Goal: Find contact information: Find contact information

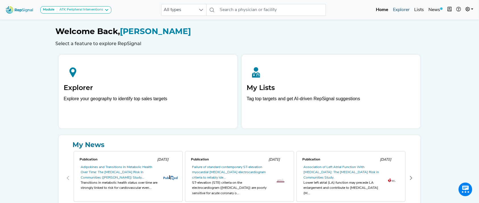
click at [402, 8] on link "Explorer" at bounding box center [401, 9] width 21 height 11
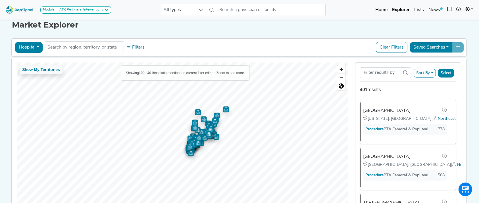
scroll to position [38, 0]
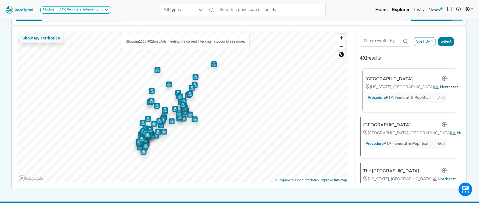
click at [440, 87] on span "Northeast" at bounding box center [449, 87] width 18 height 4
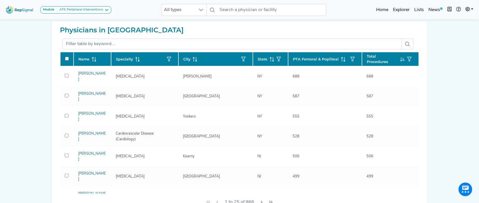
scroll to position [182, 0]
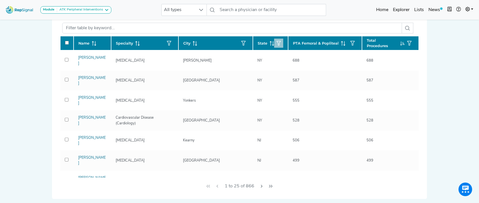
click at [276, 42] on icon "button" at bounding box center [278, 43] width 5 height 5
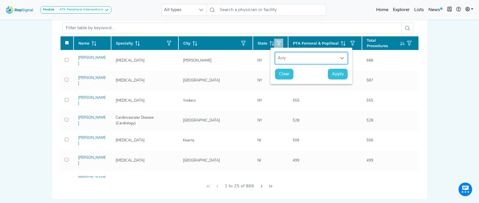
click at [297, 58] on div "Any" at bounding box center [305, 58] width 61 height 11
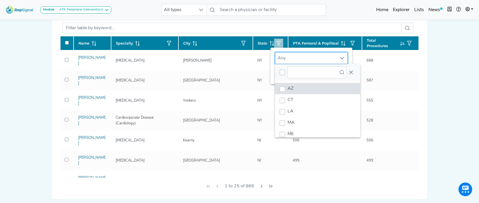
scroll to position [4, 27]
click at [298, 102] on li "CT" at bounding box center [317, 99] width 85 height 11
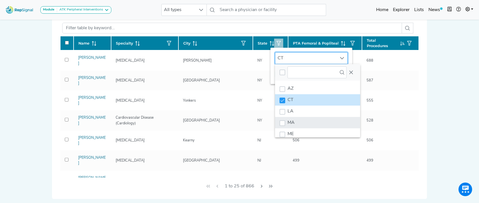
click at [297, 120] on li "MA" at bounding box center [317, 122] width 85 height 11
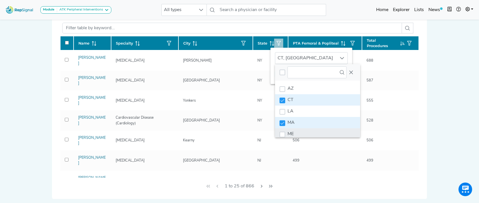
click at [303, 134] on li "ME" at bounding box center [317, 133] width 85 height 11
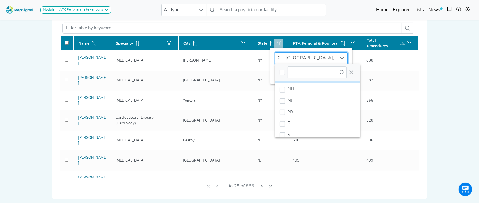
scroll to position [58, 0]
click at [309, 89] on li "NH" at bounding box center [317, 87] width 85 height 11
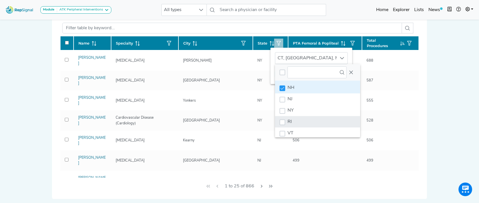
click at [308, 119] on li "RI" at bounding box center [317, 121] width 85 height 11
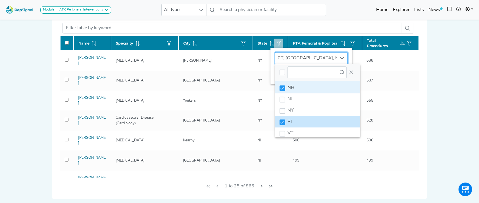
scroll to position [66, 0]
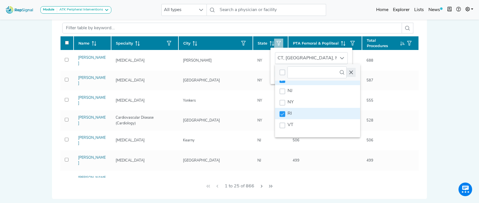
click at [351, 73] on icon "Close" at bounding box center [351, 72] width 5 height 5
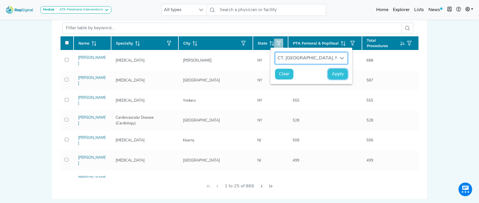
click at [339, 72] on span "Apply" at bounding box center [338, 74] width 12 height 7
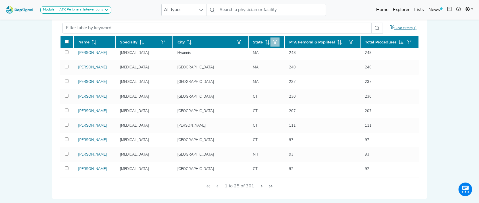
scroll to position [0, 0]
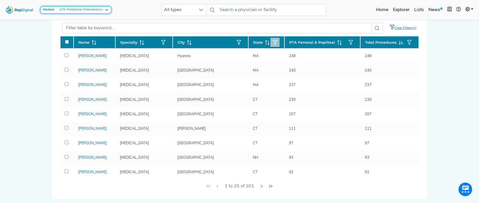
click at [97, 9] on div "ATK Peripheral Interventions" at bounding box center [80, 10] width 46 height 5
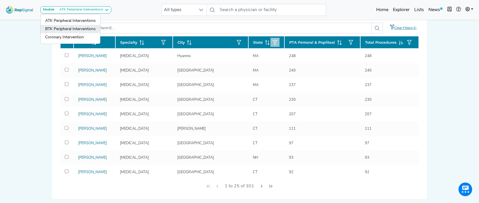
click at [88, 33] on link "BTK Peripheral Interventions" at bounding box center [71, 37] width 60 height 8
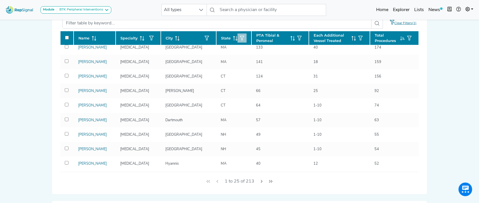
scroll to position [42, 0]
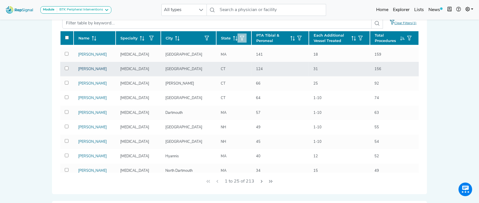
drag, startPoint x: 89, startPoint y: 80, endPoint x: 284, endPoint y: 85, distance: 194.9
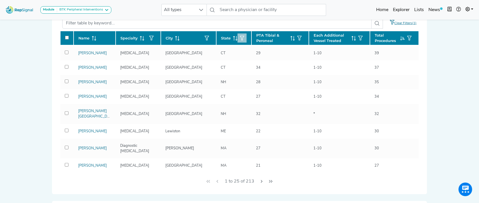
scroll to position [282, 0]
click at [261, 182] on icon "Next Page" at bounding box center [261, 181] width 5 height 5
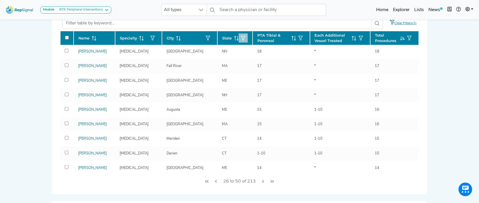
scroll to position [243, 0]
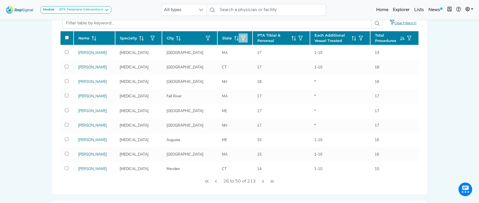
scroll to position [246, 0]
click at [263, 180] on icon "Next Page" at bounding box center [263, 181] width 2 height 3
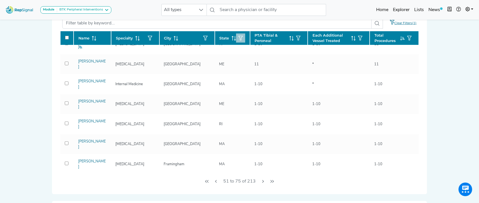
drag, startPoint x: 419, startPoint y: 124, endPoint x: 418, endPoint y: 138, distance: 13.9
click at [418, 138] on div "Physicians in Territory Clear Filters(1) Name Specialty City State PTA Tibial &…" at bounding box center [239, 97] width 368 height 193
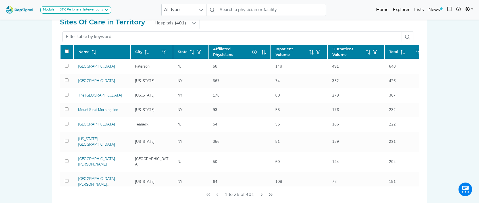
scroll to position [373, 0]
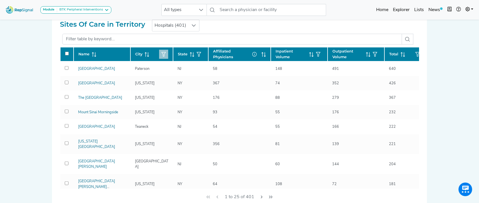
click at [166, 54] on button "button" at bounding box center [163, 54] width 9 height 9
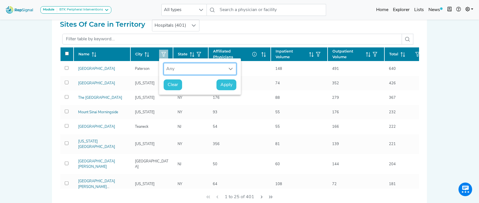
scroll to position [4, 27]
click at [199, 52] on icon "button" at bounding box center [199, 54] width 5 height 5
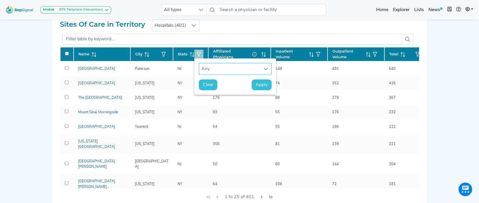
click at [209, 70] on div "Any" at bounding box center [229, 68] width 61 height 11
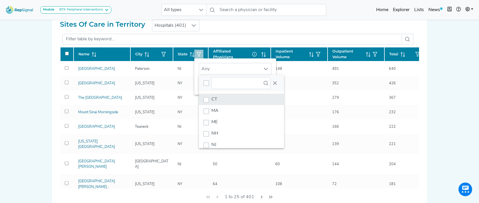
click at [221, 103] on li "CT" at bounding box center [241, 99] width 85 height 11
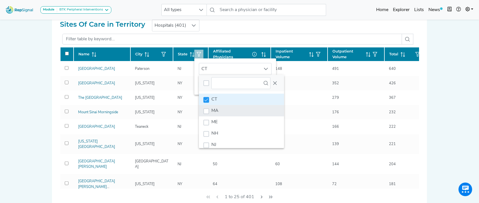
click at [221, 105] on li "MA" at bounding box center [241, 110] width 85 height 11
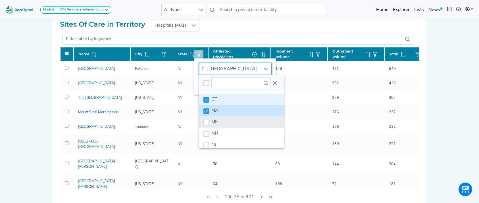
click at [220, 124] on li "ME" at bounding box center [241, 121] width 85 height 11
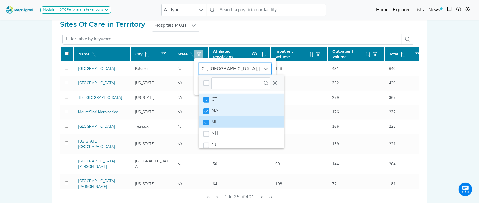
click at [221, 126] on li "ME" at bounding box center [241, 121] width 85 height 11
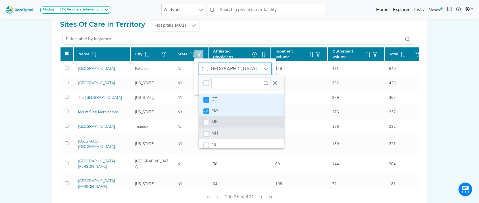
click at [221, 130] on li "NH" at bounding box center [241, 133] width 85 height 11
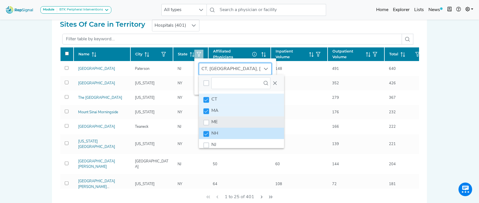
click at [221, 126] on li "ME" at bounding box center [241, 121] width 85 height 11
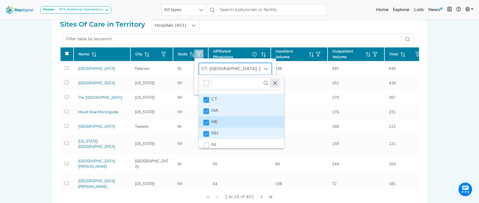
click at [274, 82] on icon "Close" at bounding box center [275, 84] width 4 height 4
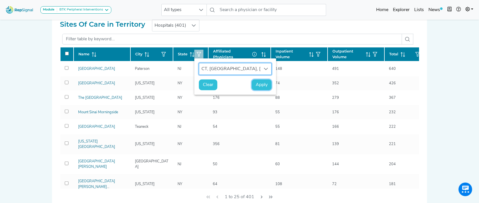
click at [261, 84] on span "Apply" at bounding box center [262, 85] width 12 height 7
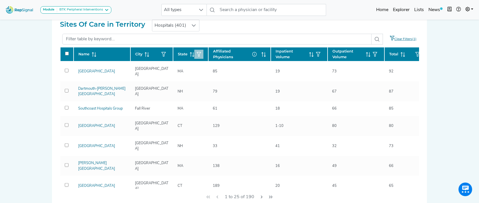
click at [469, 52] on div "Module BTK Peripheral Interventions ATK Peripheral Interventions BTK Peripheral…" at bounding box center [239, 120] width 479 height 986
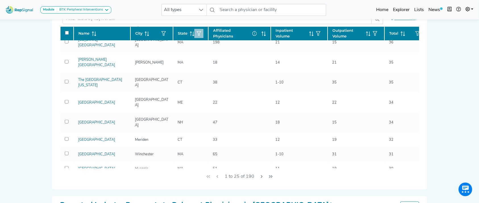
scroll to position [299, 0]
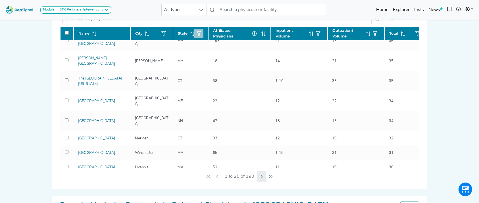
click at [260, 175] on icon "Next Page" at bounding box center [261, 176] width 5 height 5
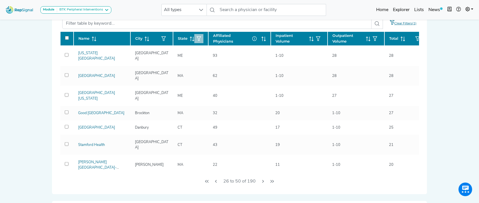
scroll to position [391, 0]
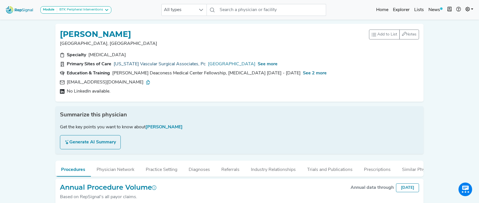
click at [159, 64] on link "Connecticut Vascular Surgical Associates, Pc" at bounding box center [160, 64] width 92 height 7
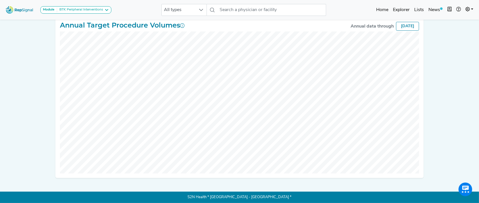
scroll to position [28, 0]
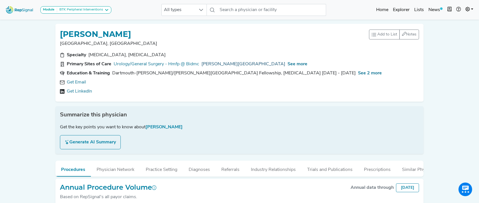
click at [235, 64] on link "Beth Israel Deaconess Medical Center" at bounding box center [243, 64] width 84 height 7
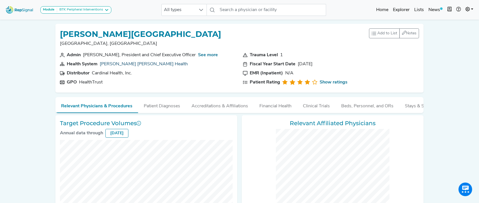
checkbox input "false"
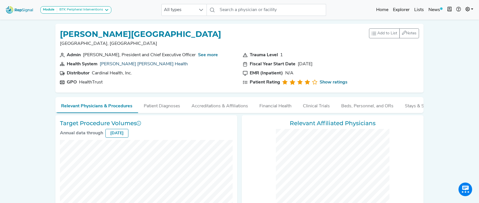
checkbox input "false"
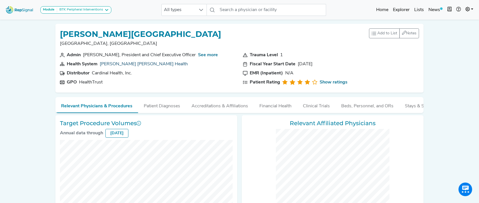
checkbox input "false"
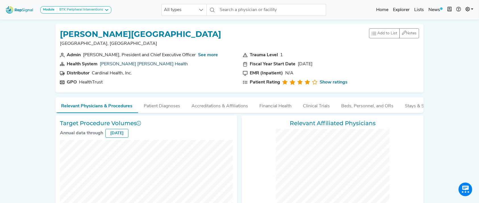
checkbox input "false"
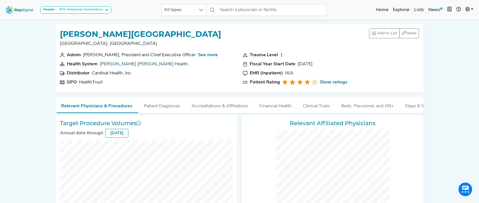
checkbox input "false"
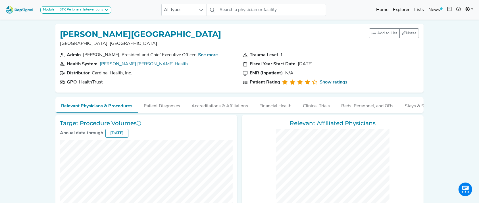
checkbox input "false"
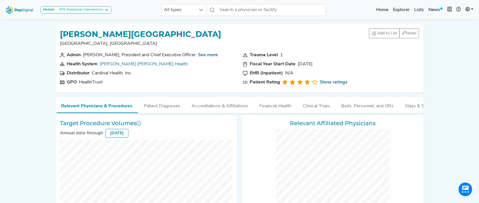
checkbox input "false"
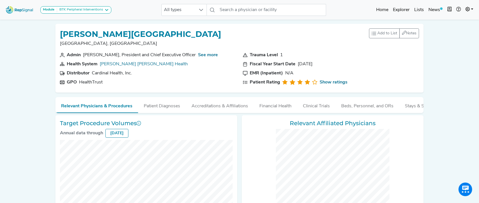
checkbox input "false"
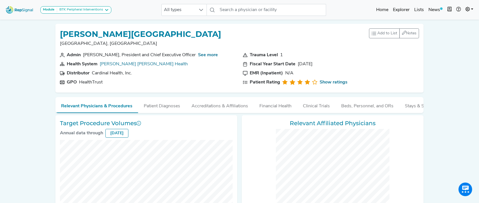
checkbox input "false"
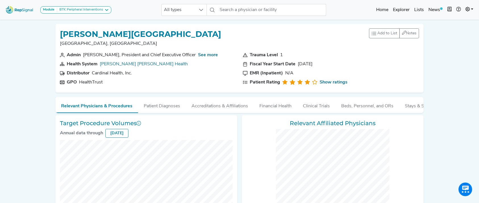
checkbox input "false"
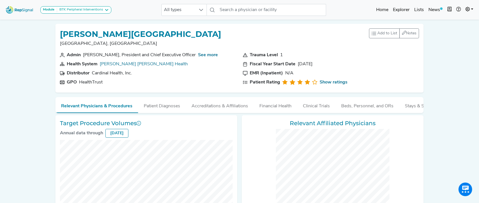
checkbox input "false"
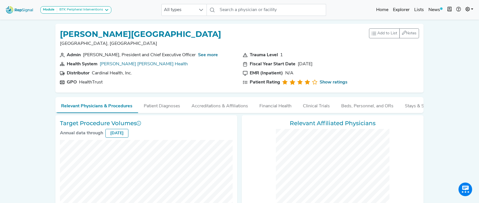
checkbox input "false"
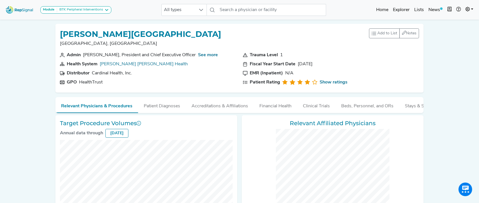
checkbox input "false"
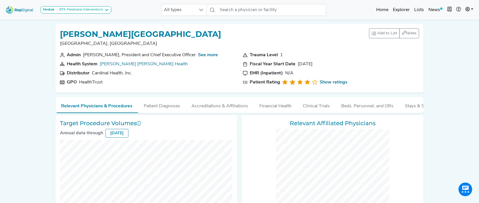
checkbox input "false"
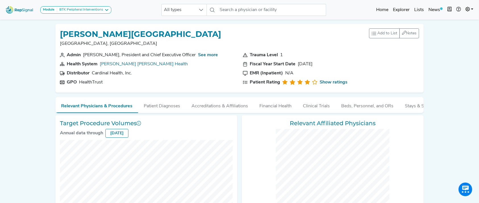
checkbox input "false"
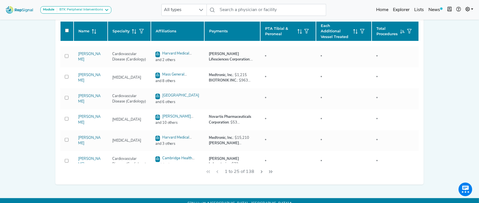
scroll to position [291, 0]
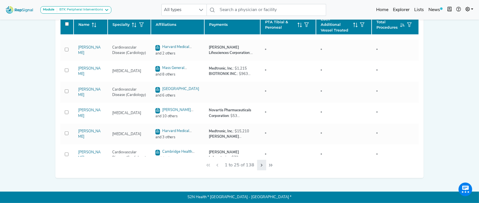
click at [261, 167] on icon "Next Page" at bounding box center [261, 165] width 5 height 5
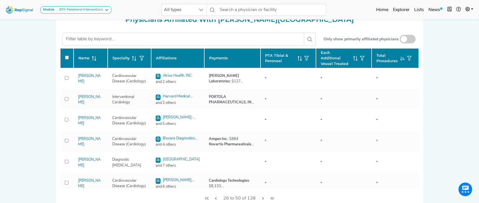
scroll to position [251, 0]
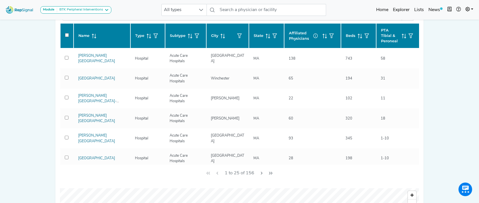
scroll to position [85, 0]
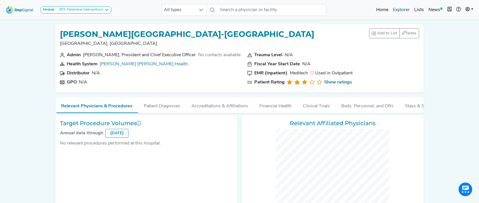
checkbox input "false"
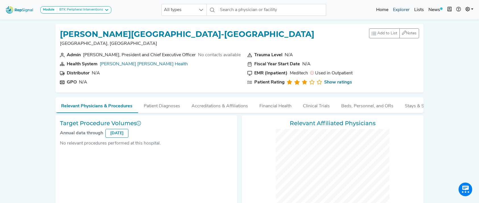
checkbox input "false"
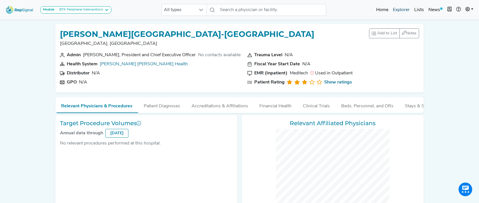
checkbox input "false"
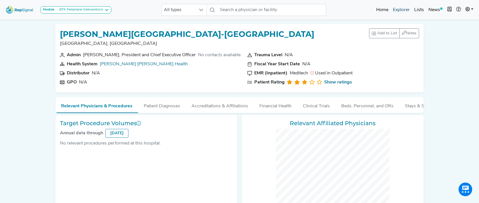
checkbox input "false"
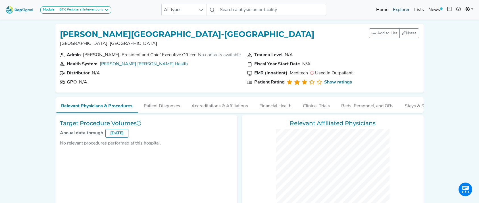
checkbox input "false"
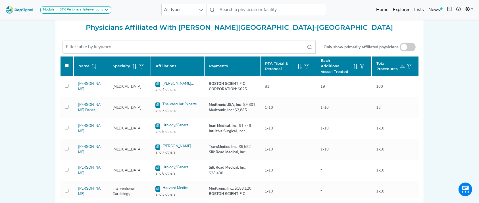
scroll to position [230, 0]
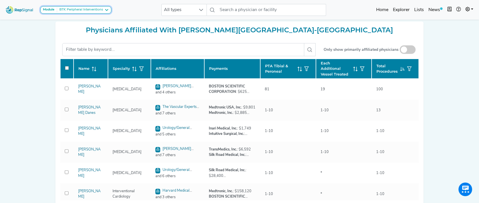
click at [99, 10] on div "BTK Peripheral Interventions" at bounding box center [80, 10] width 46 height 5
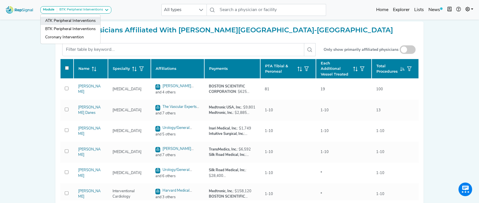
click at [93, 25] on link "ATK Peripheral Interventions" at bounding box center [71, 29] width 60 height 8
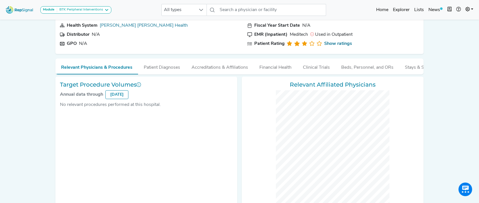
scroll to position [9, 0]
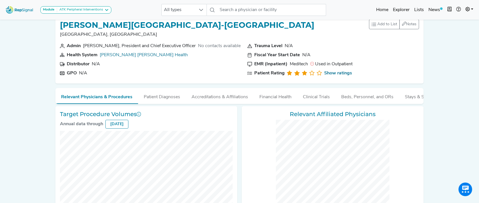
checkbox input "false"
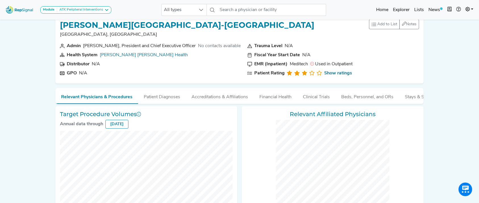
checkbox input "false"
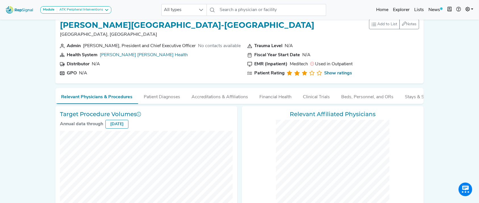
checkbox input "false"
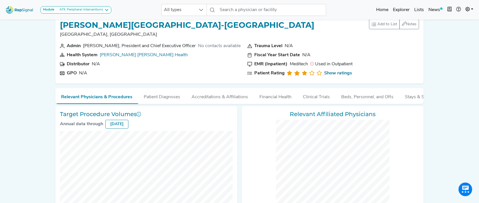
checkbox input "false"
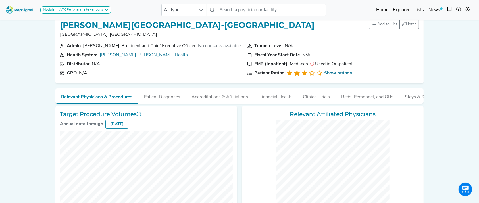
checkbox input "false"
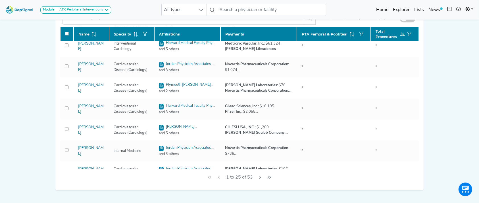
scroll to position [388, 0]
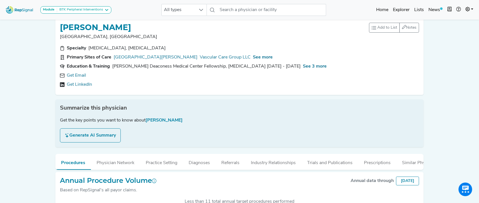
scroll to position [6, 0]
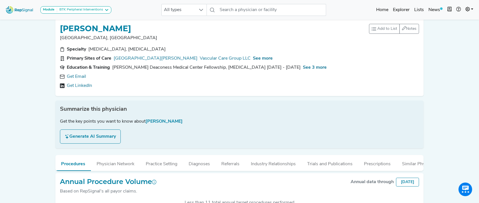
click at [102, 6] on div "Module BTK Peripheral Interventions ATK Peripheral Interventions BTK Peripheral…" at bounding box center [58, 9] width 110 height 15
click at [101, 10] on div "BTK Peripheral Interventions" at bounding box center [80, 10] width 46 height 5
click at [98, 25] on link "ATK Peripheral Interventions" at bounding box center [71, 29] width 60 height 8
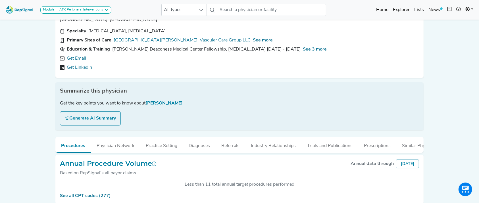
scroll to position [20, 0]
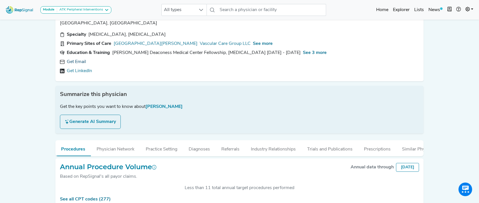
click at [80, 59] on link "Get Email" at bounding box center [76, 62] width 19 height 7
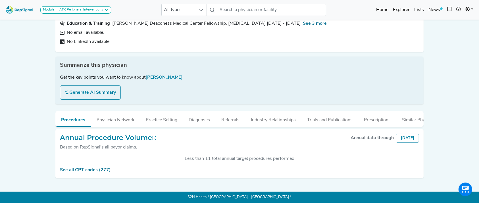
scroll to position [0, 0]
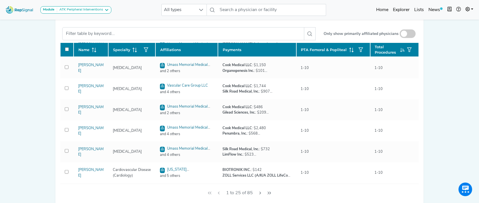
scroll to position [63, 0]
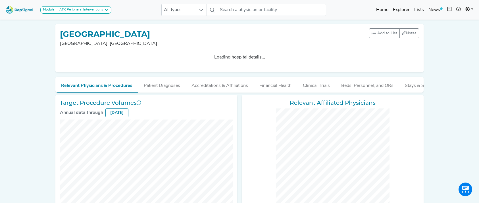
checkbox input "false"
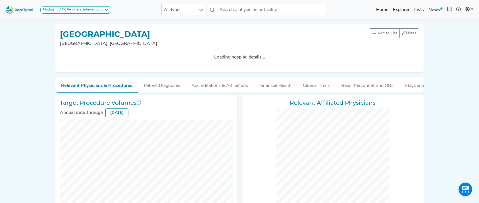
checkbox input "false"
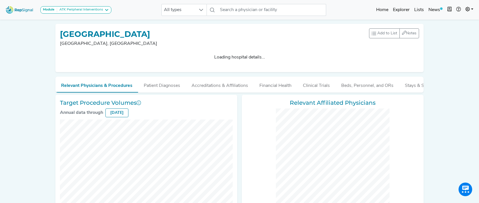
checkbox input "false"
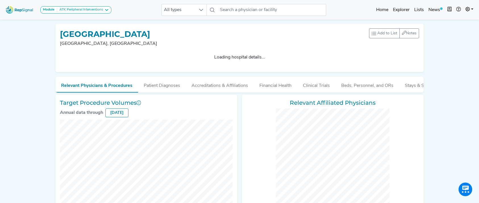
checkbox input "false"
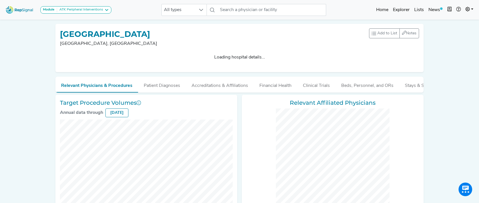
checkbox input "false"
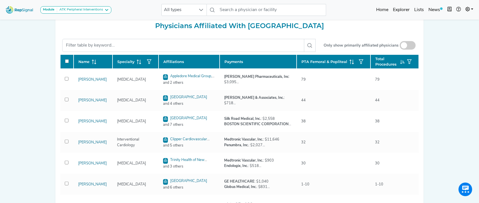
scroll to position [256, 0]
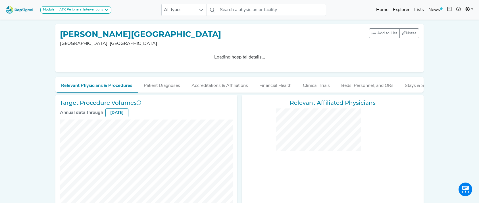
checkbox input "false"
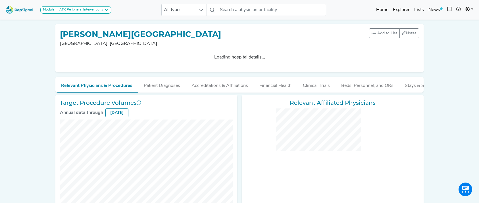
checkbox input "false"
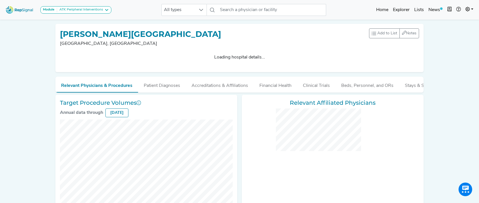
checkbox input "false"
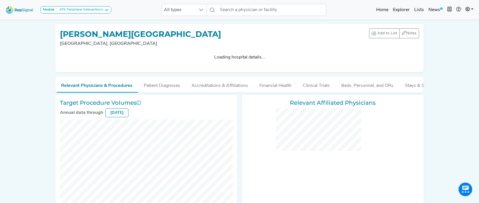
checkbox input "false"
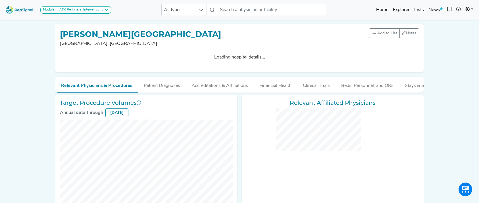
checkbox input "false"
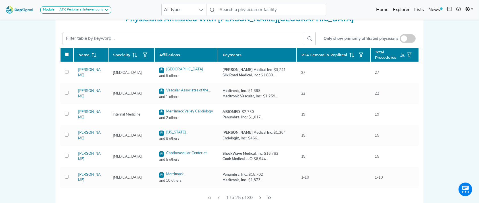
scroll to position [291, 6]
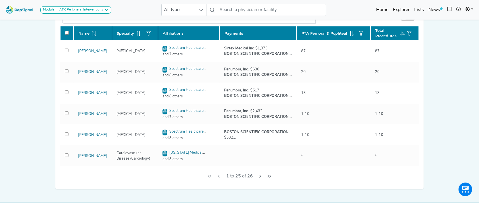
scroll to position [272, 0]
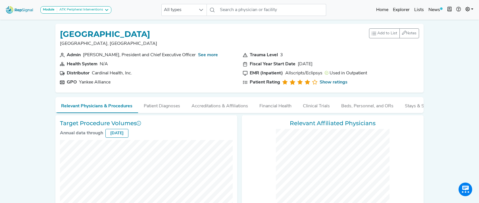
checkbox input "false"
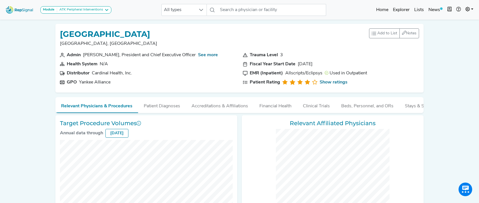
checkbox input "false"
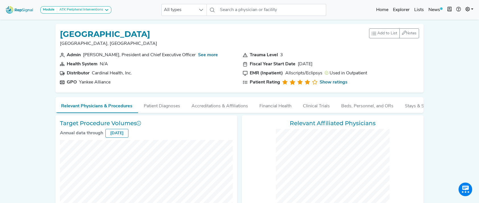
checkbox input "false"
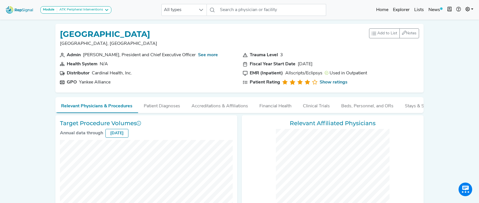
checkbox input "false"
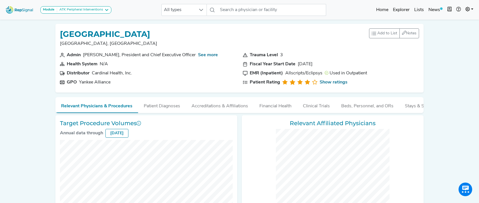
checkbox input "false"
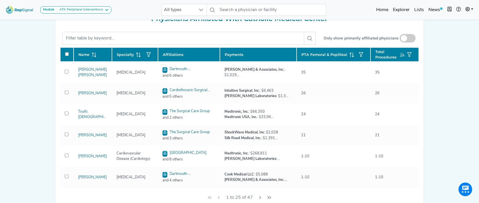
scroll to position [252, 0]
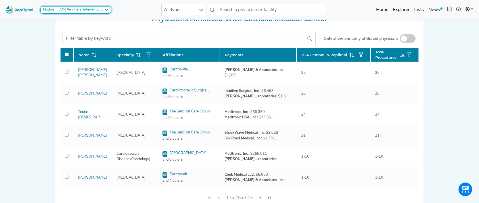
click at [99, 8] on div "ATK Peripheral Interventions" at bounding box center [80, 10] width 46 height 5
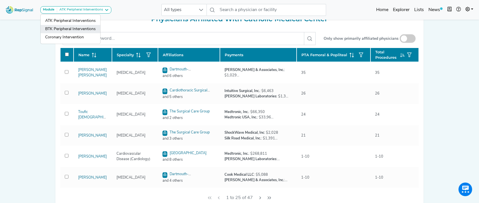
click at [86, 33] on link "BTK Peripheral Interventions" at bounding box center [71, 37] width 60 height 8
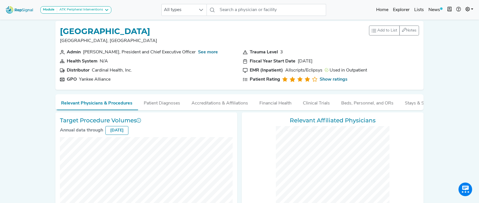
scroll to position [0, 0]
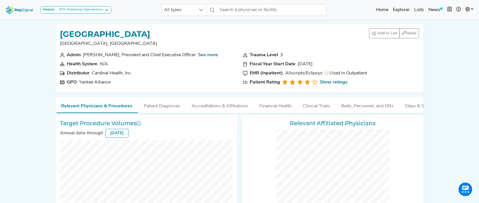
checkbox input "false"
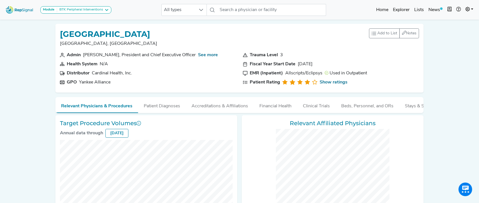
checkbox input "false"
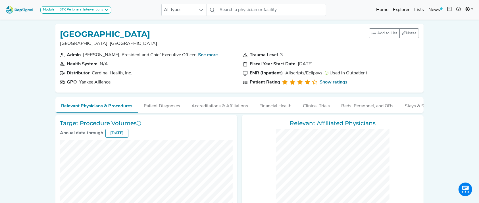
checkbox input "false"
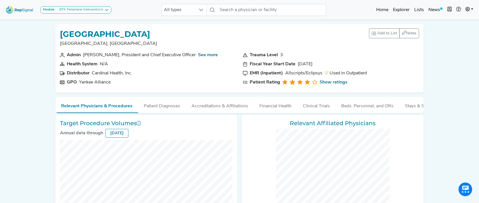
checkbox input "false"
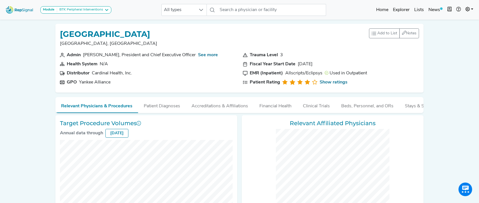
checkbox input "false"
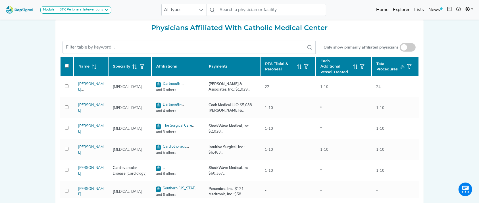
scroll to position [257, 0]
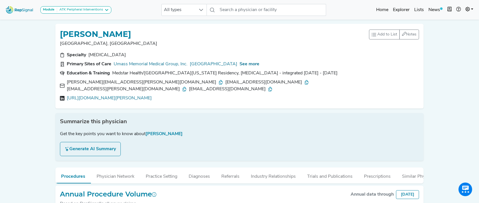
scroll to position [55, 0]
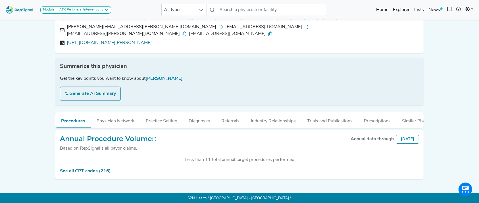
drag, startPoint x: 405, startPoint y: 95, endPoint x: 412, endPoint y: 75, distance: 21.8
click at [412, 75] on div "Summarize this physician Get the key points you want to know about [PERSON_NAME…" at bounding box center [239, 82] width 368 height 48
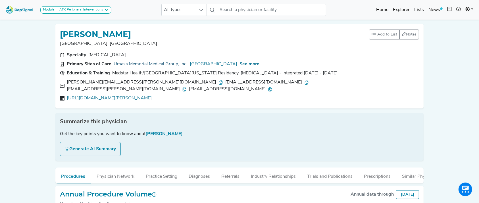
click at [159, 64] on link "Umass Memorial Medical Group, Inc." at bounding box center [151, 64] width 74 height 7
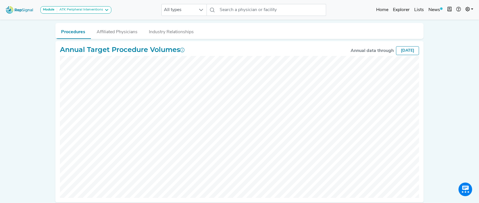
scroll to position [68, 0]
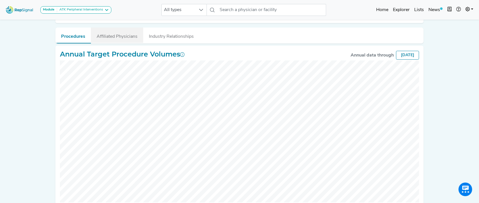
click at [120, 28] on button "Affiliated Physicians" at bounding box center [117, 35] width 52 height 15
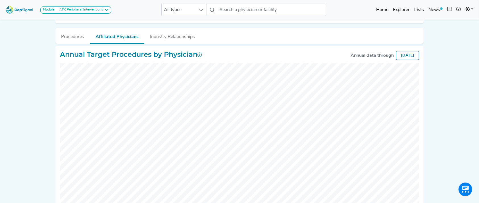
scroll to position [40, 0]
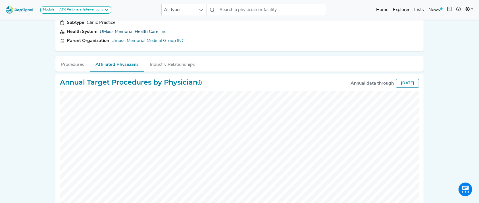
click at [152, 32] on link "UMass Memorial Health Care, Inc." at bounding box center [134, 32] width 68 height 5
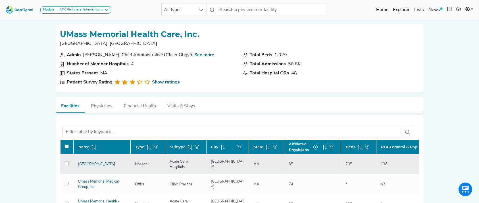
click at [83, 162] on link "[GEOGRAPHIC_DATA]" at bounding box center [96, 164] width 37 height 4
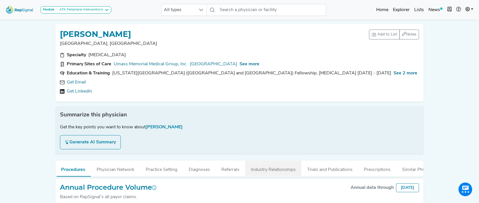
click at [293, 170] on button "Industry Relationships" at bounding box center [273, 168] width 56 height 15
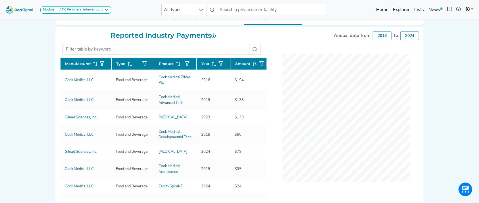
scroll to position [158, 0]
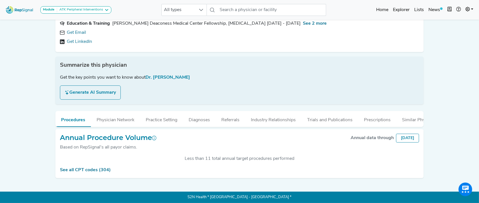
scroll to position [55, 0]
click at [273, 119] on button "Industry Relationships" at bounding box center [273, 118] width 56 height 15
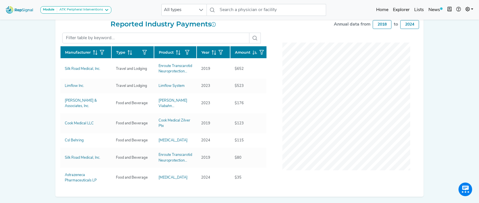
scroll to position [164, 0]
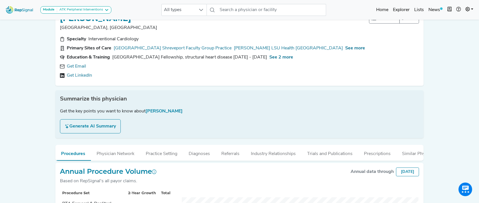
scroll to position [20, 0]
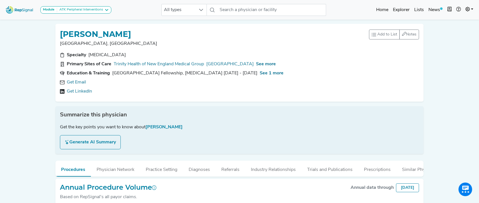
click at [162, 58] on section "Specialty [MEDICAL_DATA]" at bounding box center [239, 55] width 359 height 7
click at [80, 80] on link "Get Email" at bounding box center [76, 82] width 19 height 7
drag, startPoint x: 115, startPoint y: 35, endPoint x: 67, endPoint y: 33, distance: 48.0
click at [60, 33] on h1 "[PERSON_NAME]" at bounding box center [95, 35] width 71 height 10
copy h1 "[PERSON_NAME]"
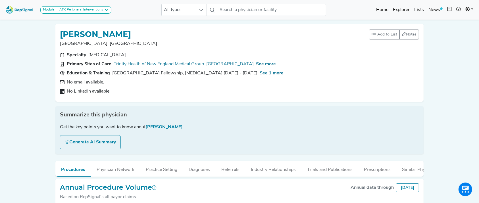
click at [191, 46] on p "[GEOGRAPHIC_DATA], [GEOGRAPHIC_DATA]" at bounding box center [214, 43] width 309 height 7
click at [103, 9] on div "ATK Peripheral Interventions" at bounding box center [80, 10] width 46 height 5
click at [93, 33] on link "BTK Peripheral Interventions" at bounding box center [71, 37] width 60 height 8
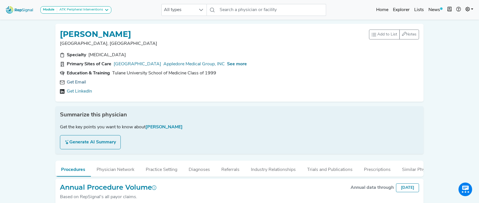
click at [68, 80] on link "Get Email" at bounding box center [76, 82] width 19 height 7
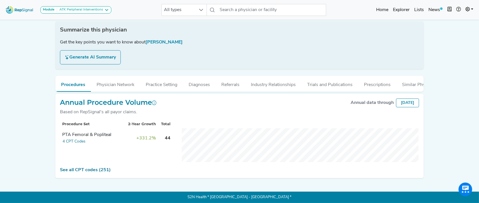
scroll to position [52, 0]
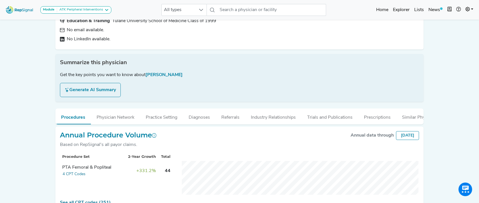
click at [87, 2] on nav "Module ATK Peripheral Interventions ATK Peripheral Interventions BTK Peripheral…" at bounding box center [239, 10] width 479 height 20
click at [87, 6] on button "Module ATK Peripheral Interventions" at bounding box center [75, 9] width 71 height 7
click at [87, 33] on link "BTK Peripheral Interventions" at bounding box center [71, 37] width 60 height 8
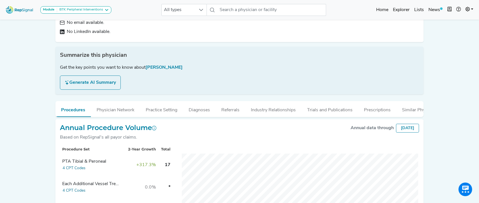
scroll to position [20, 0]
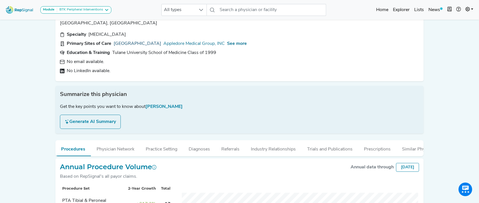
drag, startPoint x: 161, startPoint y: 41, endPoint x: 166, endPoint y: 44, distance: 6.5
click at [161, 44] on link "[GEOGRAPHIC_DATA]" at bounding box center [137, 43] width 47 height 7
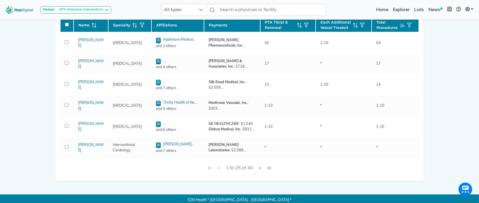
scroll to position [284, 0]
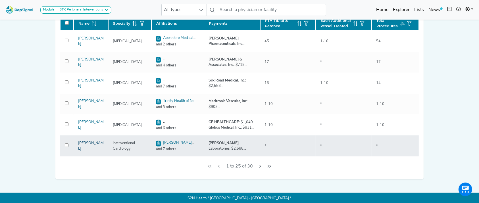
click at [89, 151] on link "Joshua Krasnow" at bounding box center [91, 145] width 26 height 9
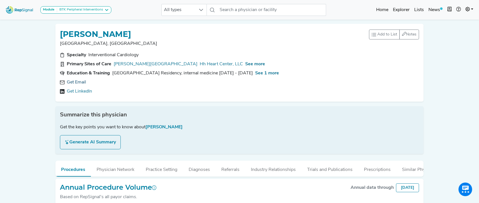
click at [82, 84] on link "Get Email" at bounding box center [76, 82] width 19 height 7
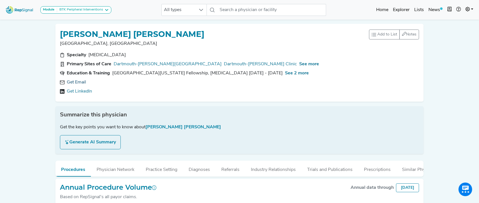
click at [80, 81] on link "Get Email" at bounding box center [76, 82] width 19 height 7
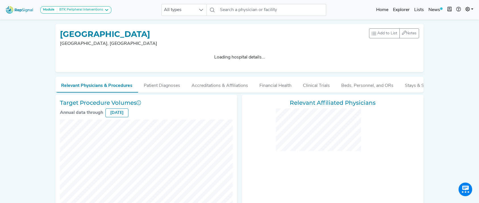
checkbox input "false"
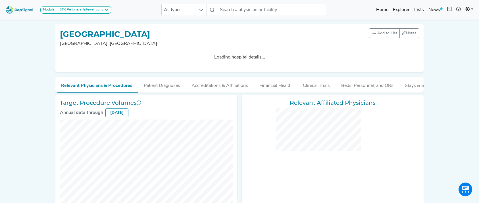
checkbox input "false"
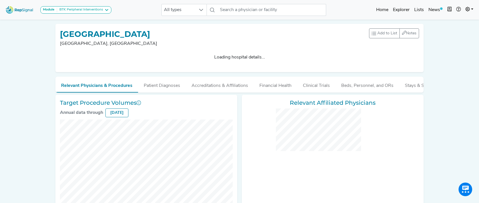
checkbox input "false"
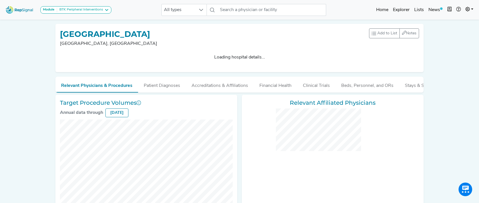
checkbox input "false"
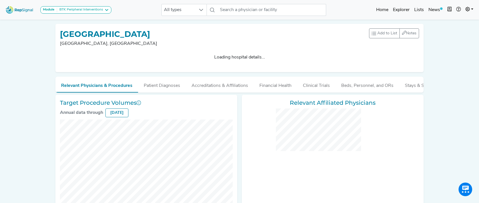
checkbox input "false"
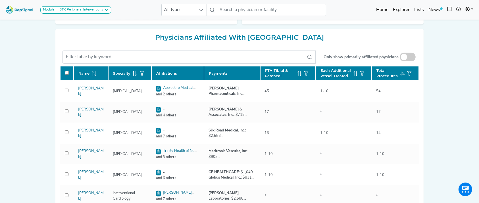
scroll to position [252, 0]
